Goal: Task Accomplishment & Management: Use online tool/utility

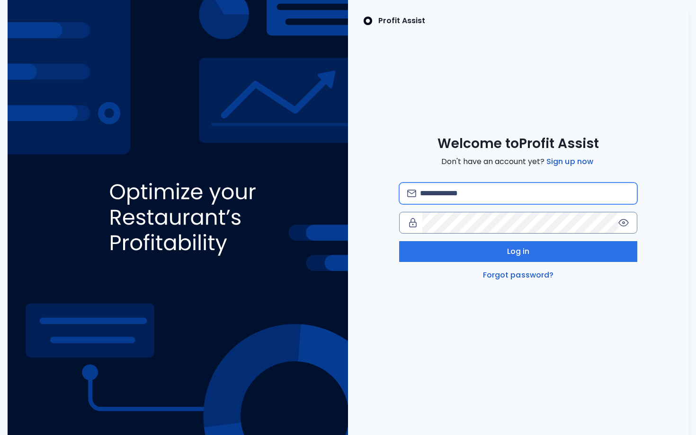
type input "**********"
click at [623, 221] on icon at bounding box center [623, 222] width 11 height 11
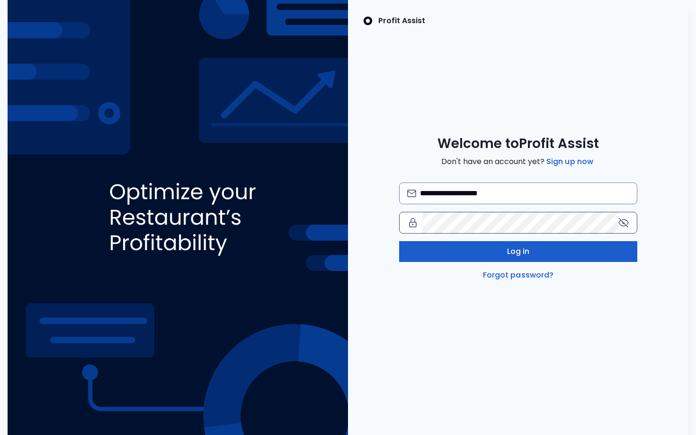
click at [562, 255] on button "Log in" at bounding box center [518, 251] width 238 height 21
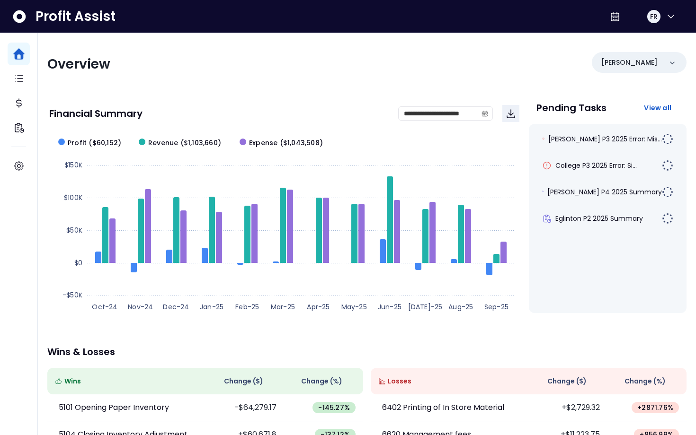
drag, startPoint x: 562, startPoint y: 255, endPoint x: 561, endPoint y: 250, distance: 4.8
click at [561, 250] on div "[PERSON_NAME] P3 2025 Error: Mis... College P3 2025 Error: Si... [PERSON_NAME] …" at bounding box center [608, 218] width 158 height 189
click at [591, 192] on span "[PERSON_NAME] P4 2025 Summary" at bounding box center [604, 191] width 115 height 9
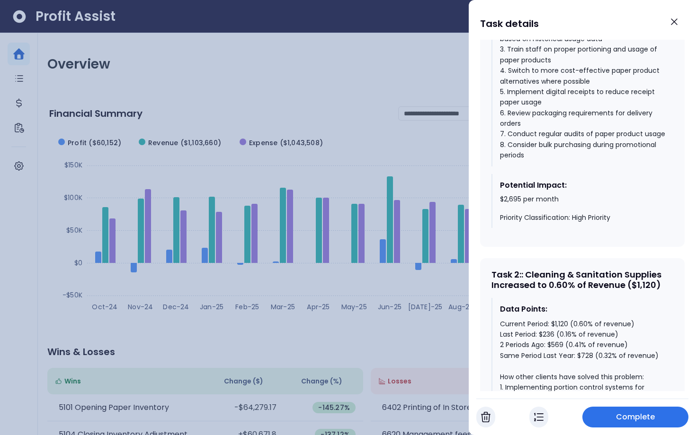
scroll to position [603, 0]
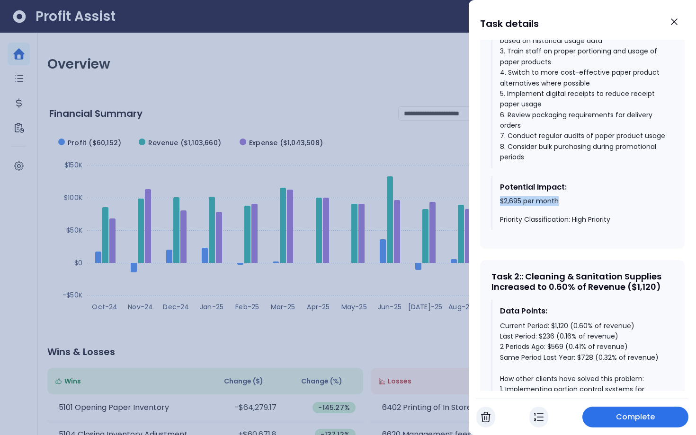
drag, startPoint x: 500, startPoint y: 176, endPoint x: 557, endPoint y: 175, distance: 57.3
click at [557, 197] on div "$2,695 per month Priority Classification: High Priority" at bounding box center [583, 211] width 166 height 28
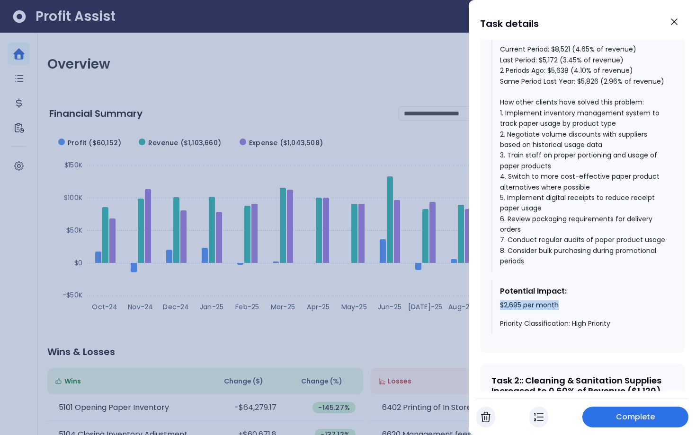
scroll to position [419, 0]
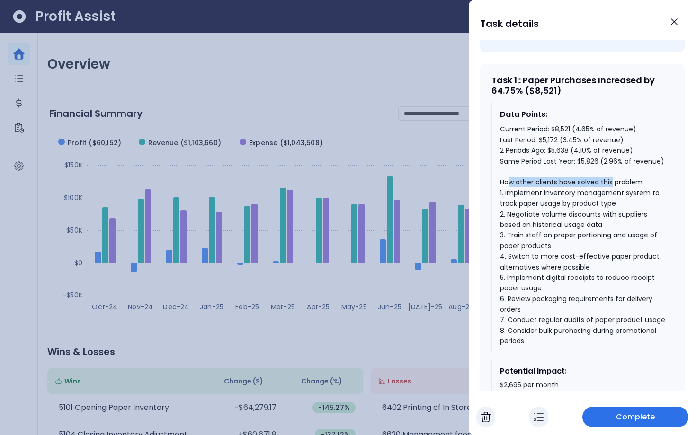
drag, startPoint x: 511, startPoint y: 155, endPoint x: 612, endPoint y: 153, distance: 101.3
click at [612, 152] on div "Current Period: $8,521 (4.65% of revenue) Last Period: $5,172 (3.45% of revenue…" at bounding box center [583, 235] width 166 height 222
